Goal: Task Accomplishment & Management: Use online tool/utility

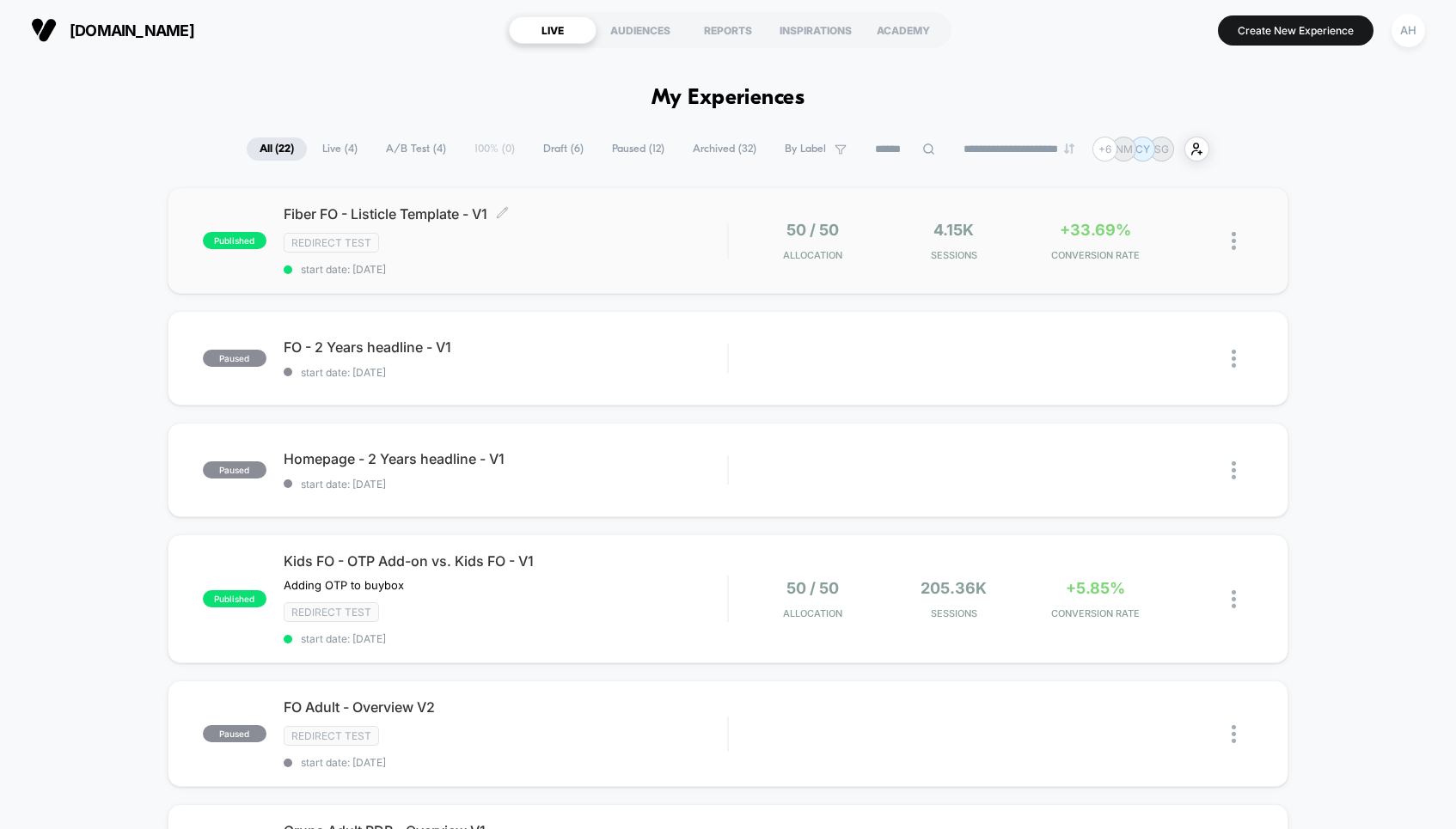
click at [611, 221] on span "Fiber FO - Listicle Template - V1 Click to edit experience details" at bounding box center [505, 213] width 443 height 17
